Goal: Task Accomplishment & Management: Manage account settings

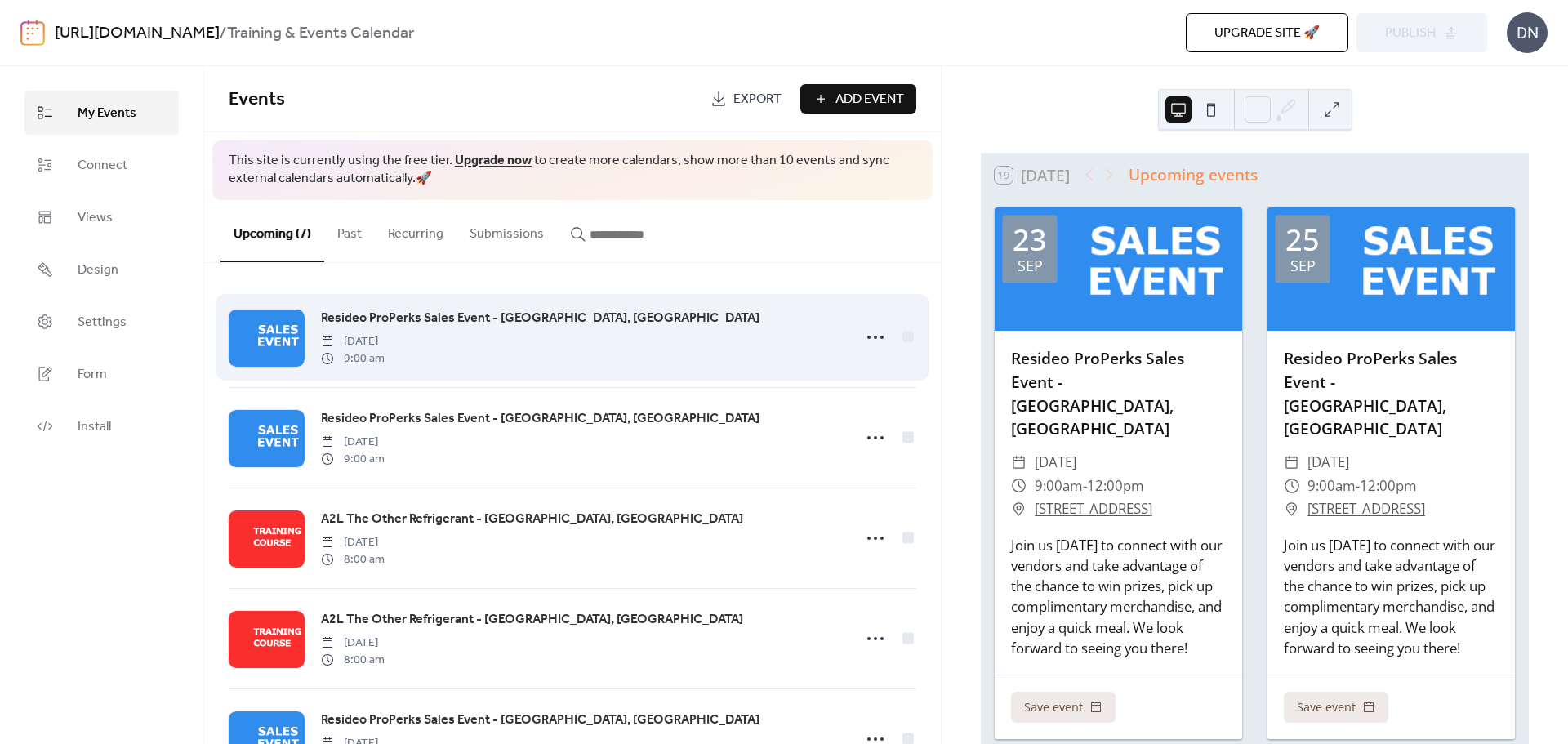
click at [478, 325] on span "Resideo ProPerks Sales Event - [GEOGRAPHIC_DATA], [GEOGRAPHIC_DATA]" at bounding box center [540, 318] width 439 height 19
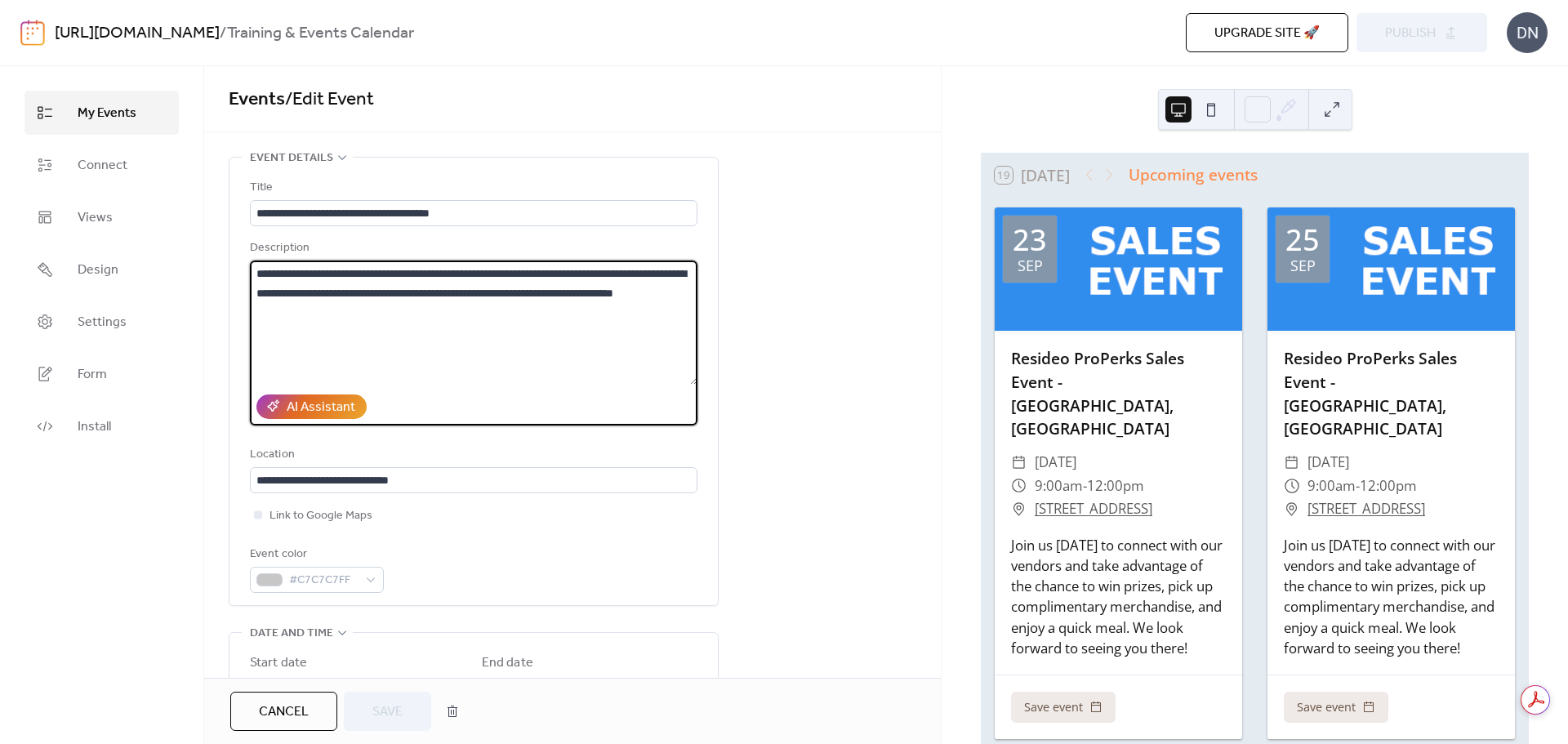
drag, startPoint x: 388, startPoint y: 317, endPoint x: 247, endPoint y: 271, distance: 148.3
click at [247, 271] on div "**********" at bounding box center [474, 381] width 489 height 448
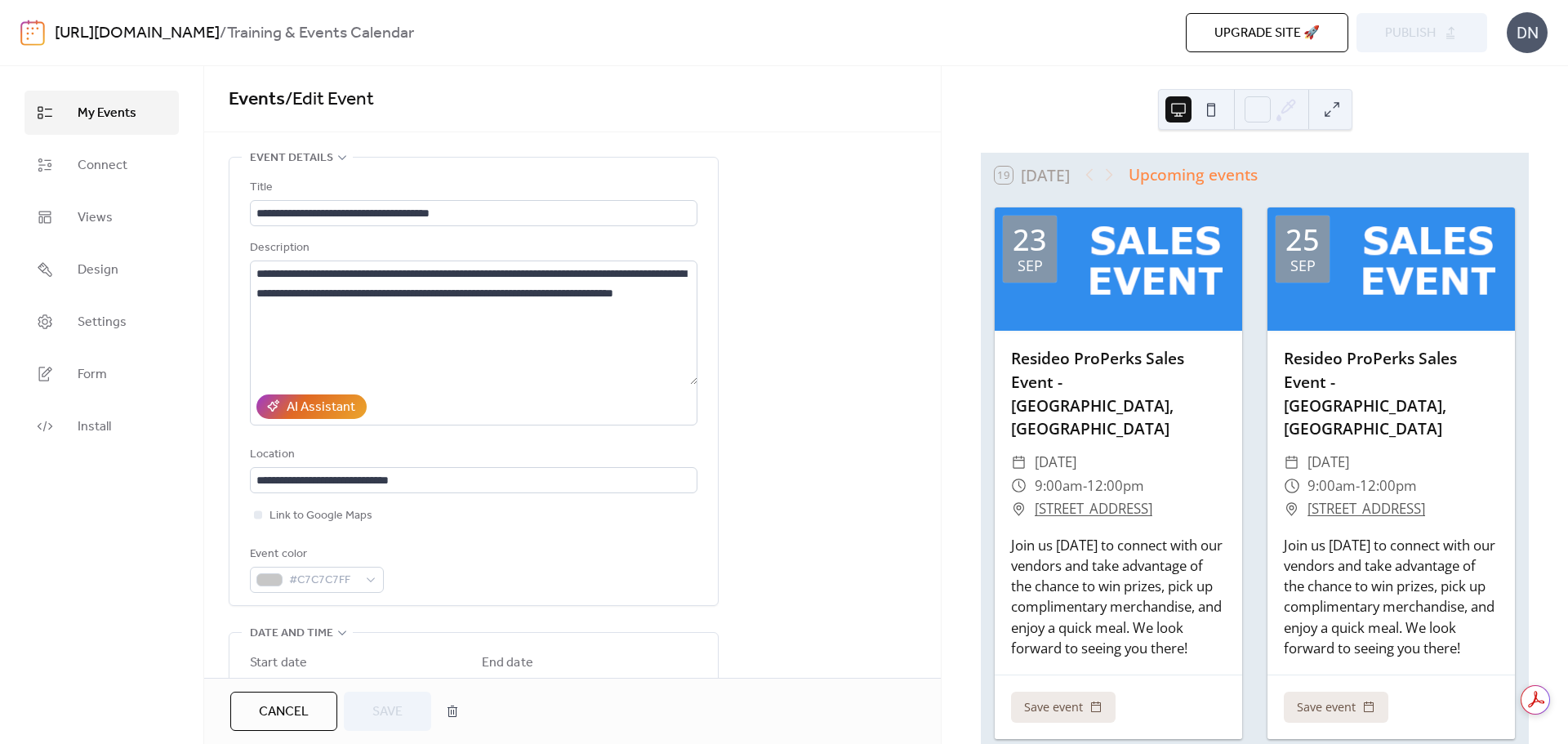
click at [133, 114] on span "My Events" at bounding box center [106, 113] width 59 height 19
